Goal: Task Accomplishment & Management: Use online tool/utility

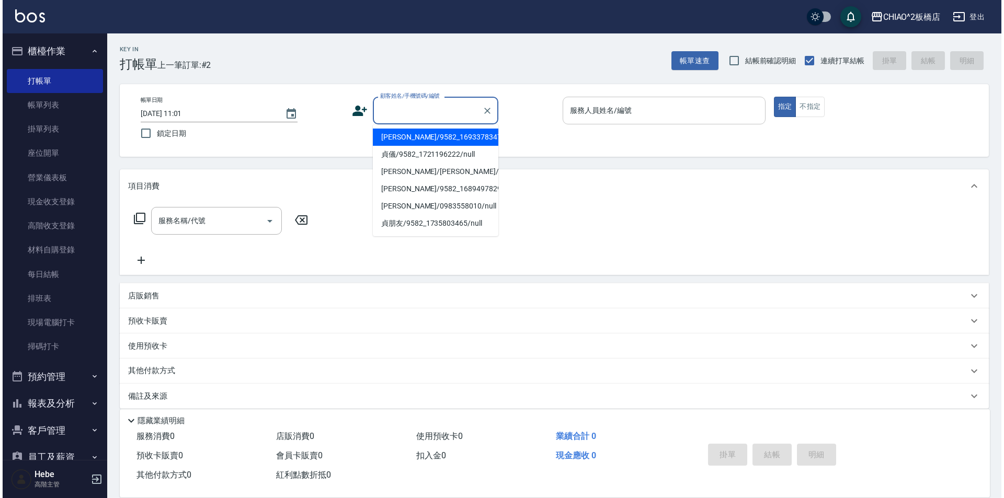
scroll to position [11, 0]
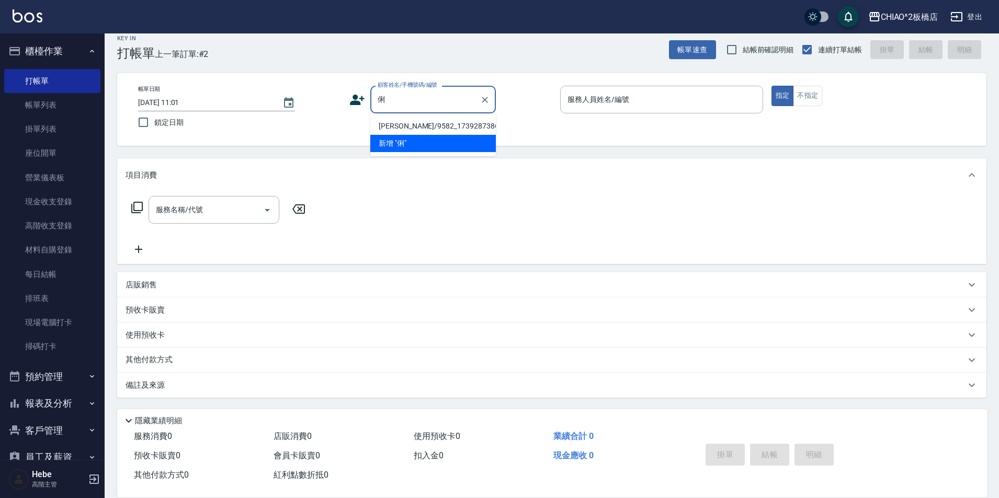
click at [413, 125] on li "[PERSON_NAME]/9582_1739287386/null" at bounding box center [433, 126] width 126 height 17
type input "[PERSON_NAME]/9582_1739287386/null"
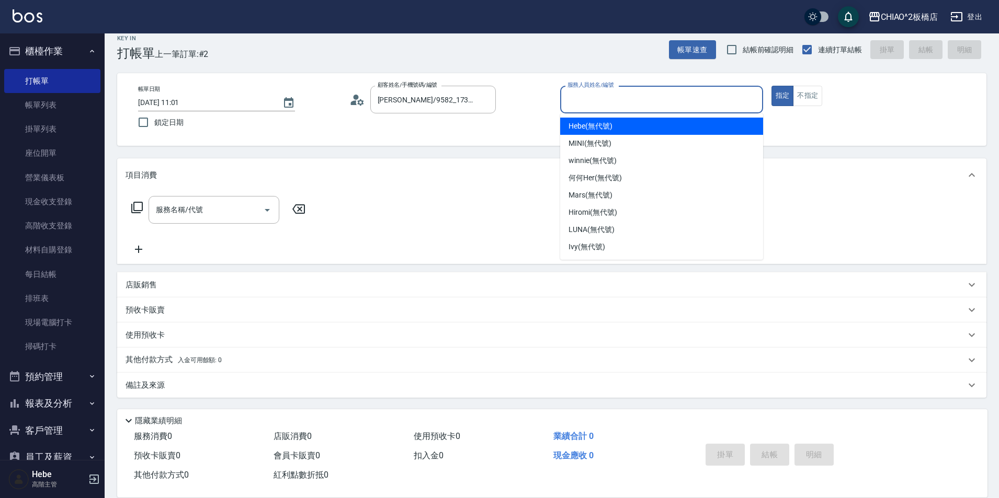
click at [589, 103] on input "服務人員姓名/編號" at bounding box center [662, 99] width 194 height 18
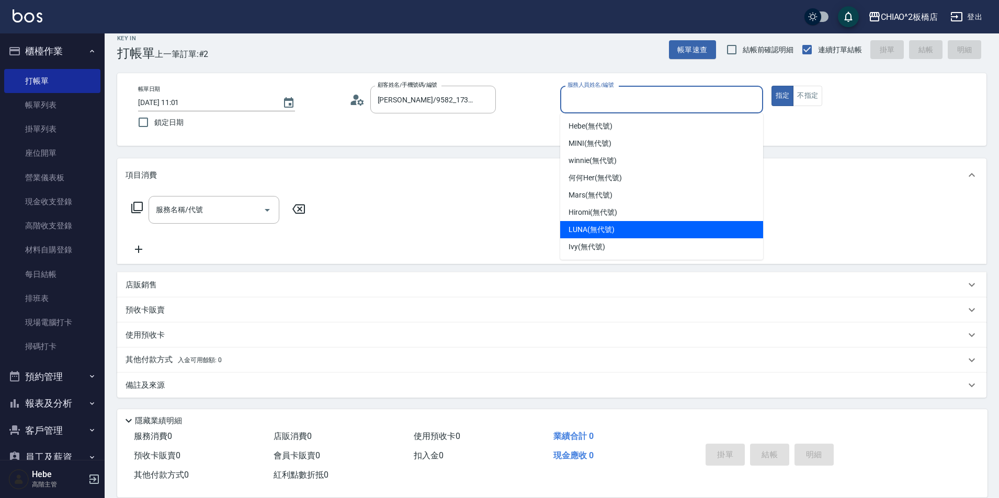
click at [578, 225] on span "LUNA (無代號)" at bounding box center [592, 229] width 46 height 11
type input "LUNA(無代號)"
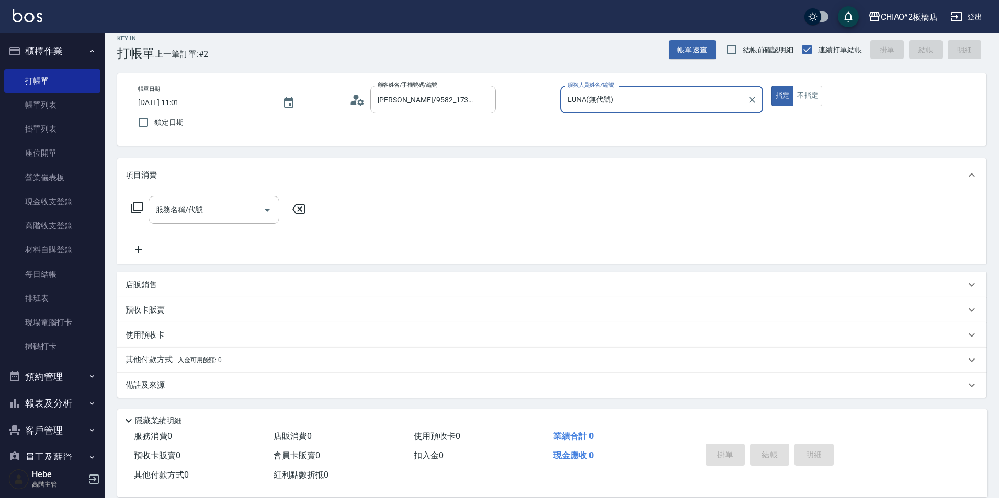
click at [354, 100] on icon at bounding box center [357, 100] width 16 height 16
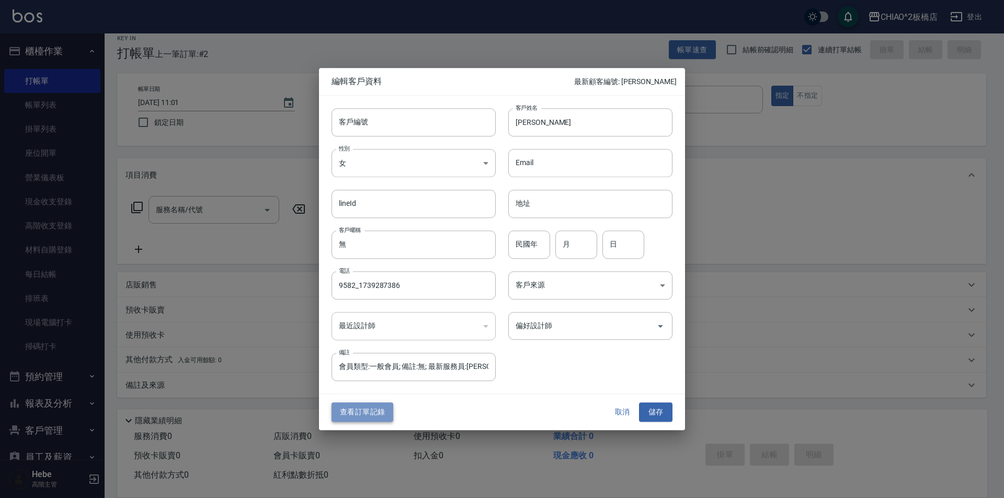
click at [339, 416] on button "查看訂單記錄" at bounding box center [363, 412] width 62 height 19
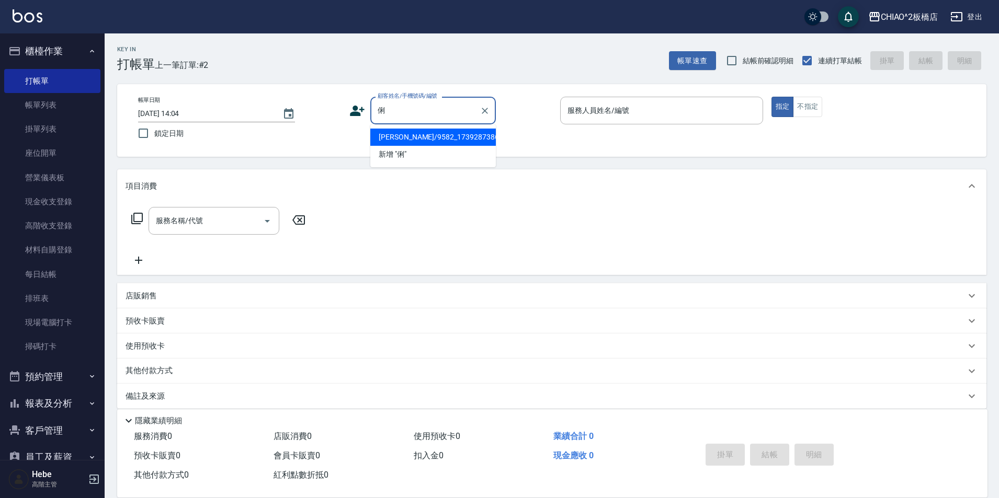
click at [414, 135] on li "[PERSON_NAME]/9582_1739287386/null" at bounding box center [433, 137] width 126 height 17
type input "[PERSON_NAME]/9582_1739287386/null"
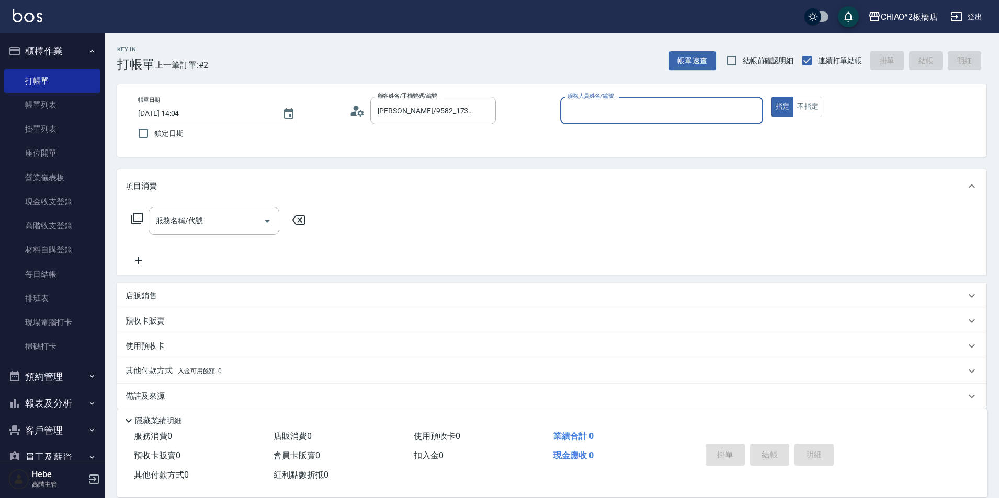
click at [610, 112] on input "服務人員姓名/編號" at bounding box center [662, 110] width 194 height 18
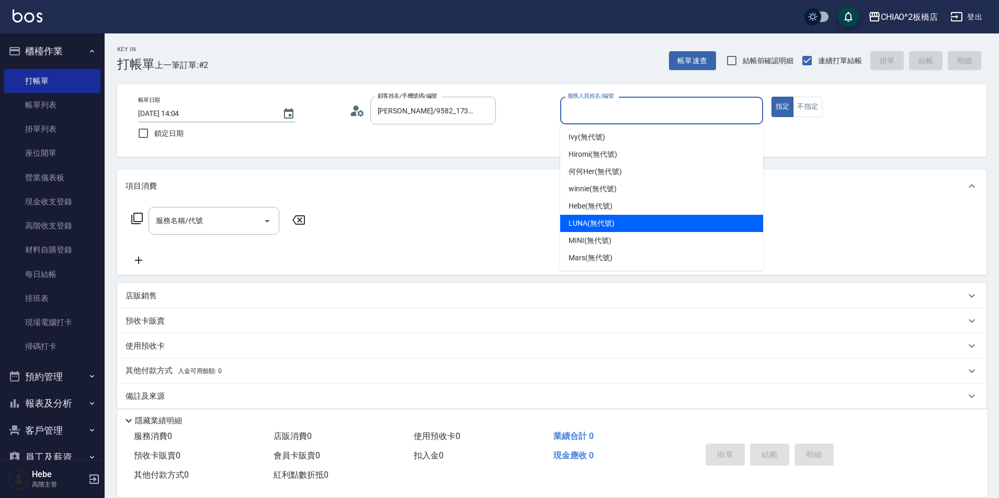
click at [589, 222] on span "LUNA (無代號)" at bounding box center [592, 223] width 46 height 11
type input "LUNA(無代號)"
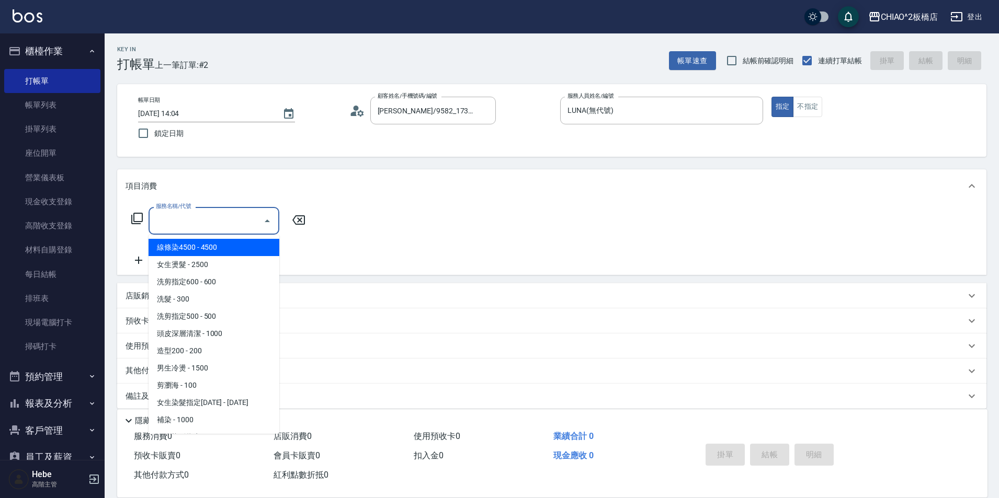
click at [197, 226] on input "服務名稱/代號" at bounding box center [206, 221] width 106 height 18
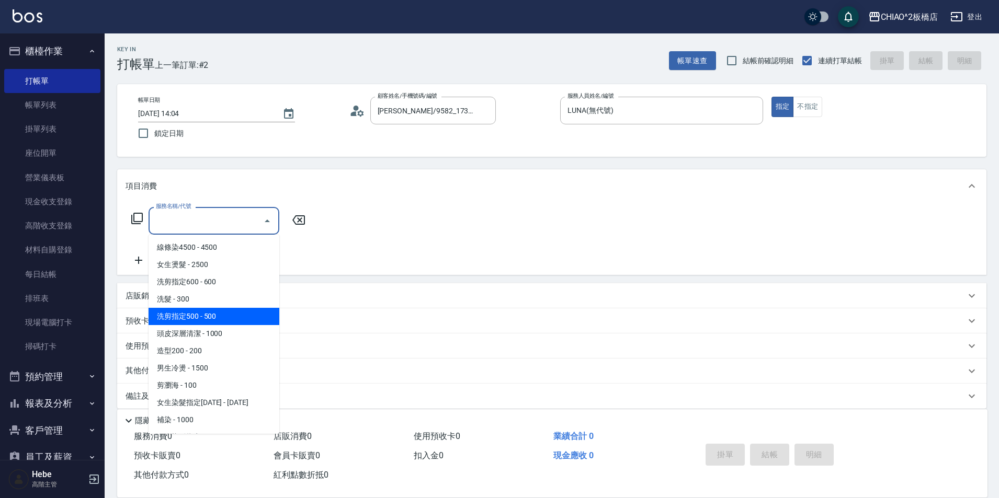
click at [199, 321] on span "洗剪指定500 - 500" at bounding box center [214, 316] width 131 height 17
type input "洗剪指定500(96681)"
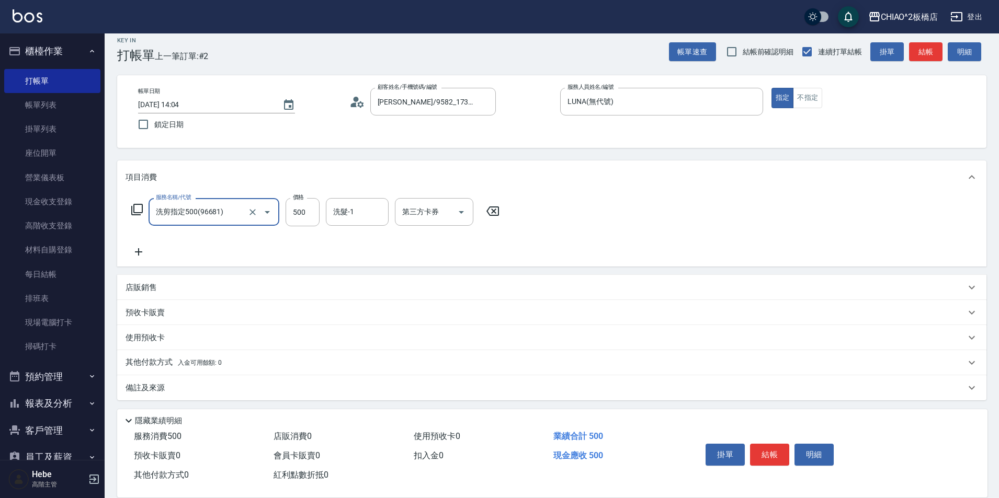
scroll to position [12, 0]
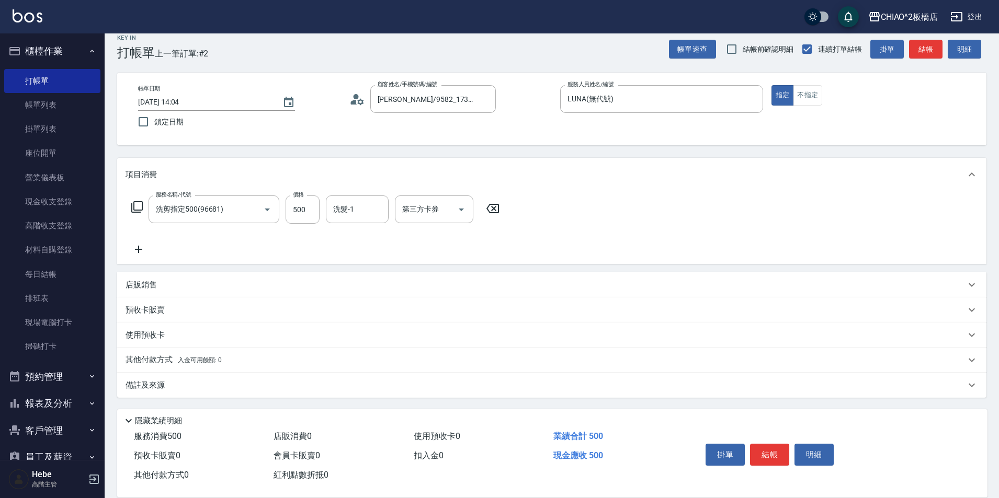
click at [166, 362] on p "其他付款方式 入金可用餘額: 0" at bounding box center [174, 361] width 96 height 12
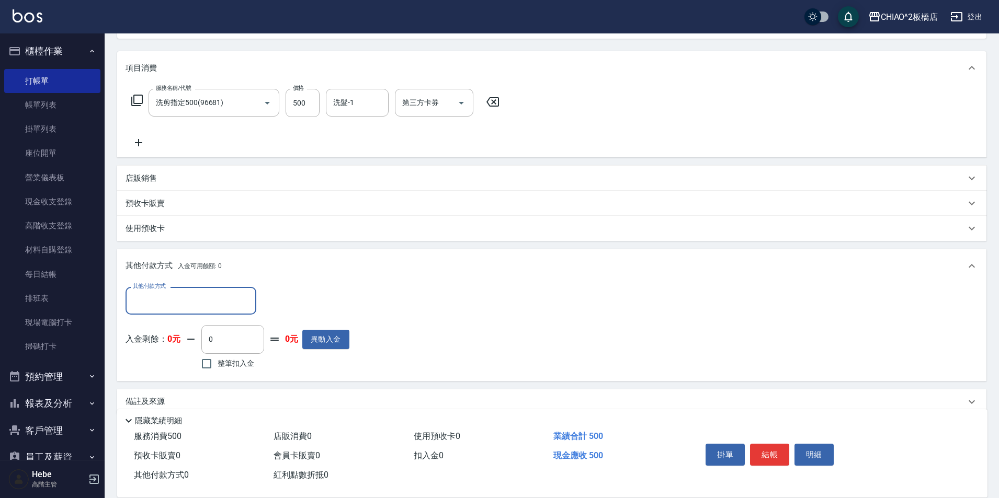
scroll to position [122, 0]
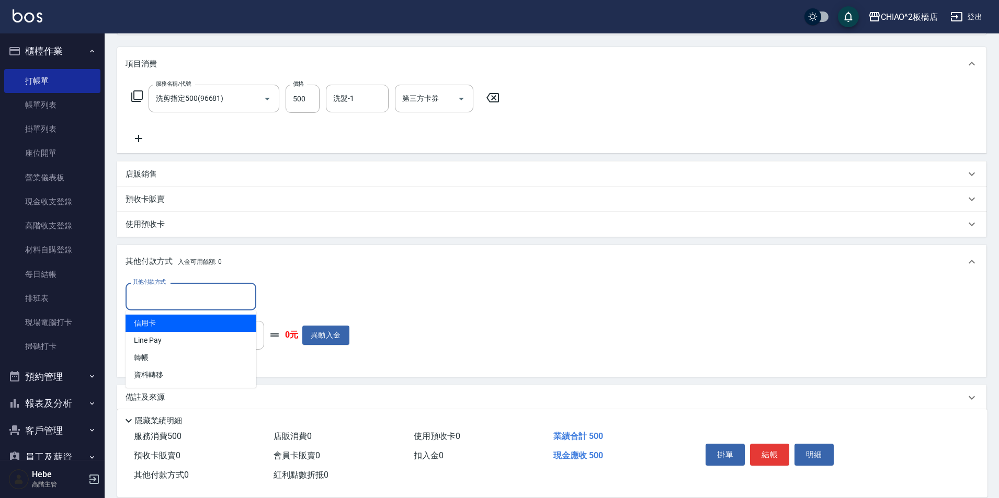
click at [171, 304] on input "其他付款方式" at bounding box center [190, 297] width 121 height 18
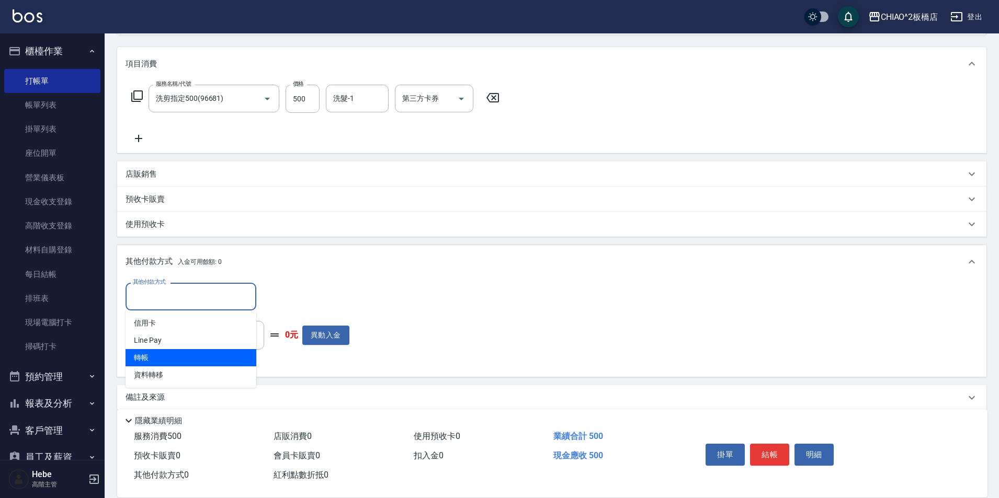
click at [165, 352] on span "轉帳" at bounding box center [191, 357] width 131 height 17
type input "轉帳"
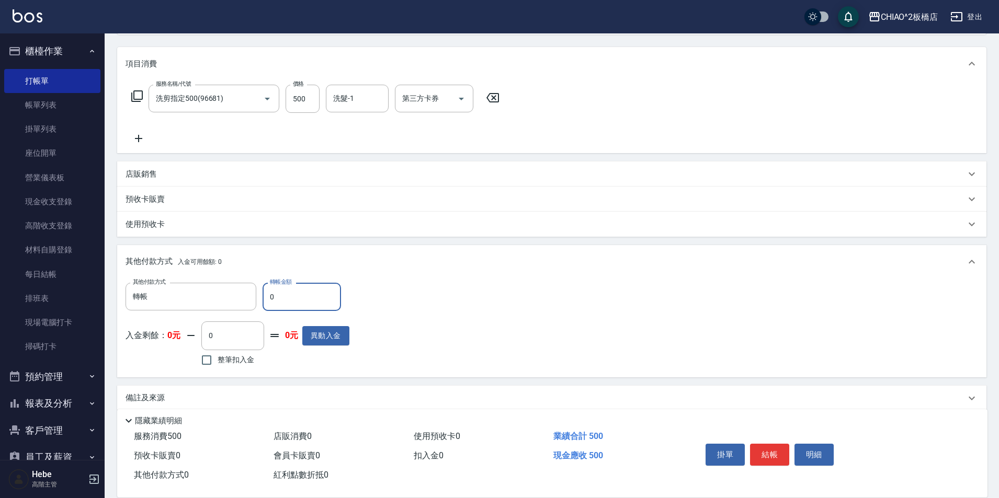
click at [283, 308] on input "0" at bounding box center [302, 297] width 78 height 28
type input "500"
click at [767, 447] on button "結帳" at bounding box center [769, 455] width 39 height 22
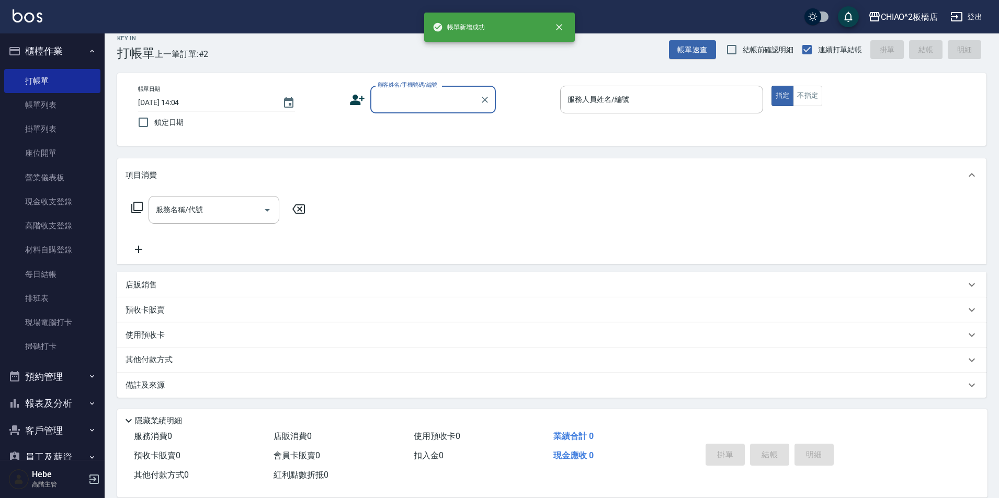
scroll to position [0, 0]
